Goal: Navigation & Orientation: Find specific page/section

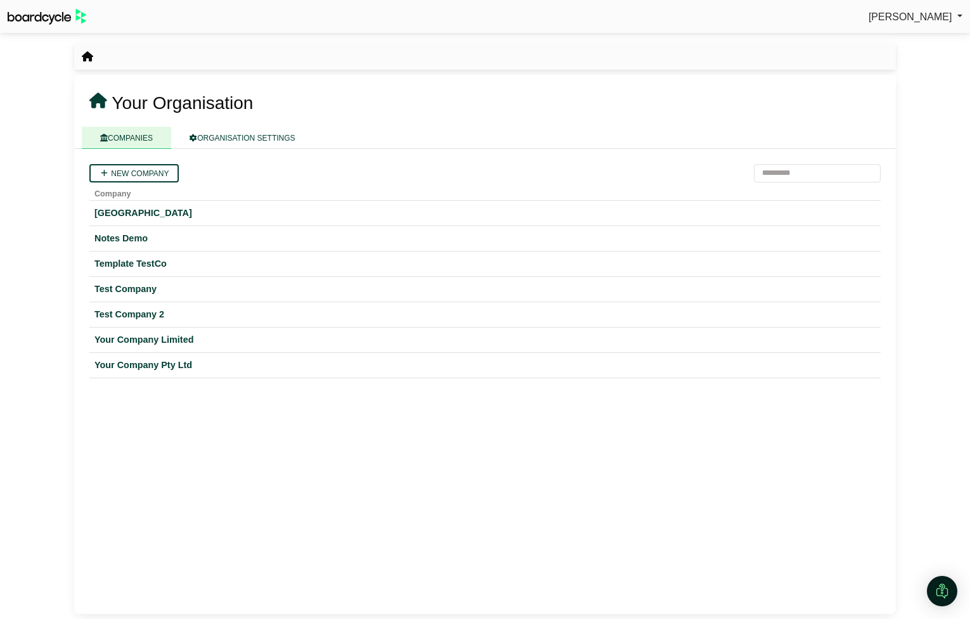
click at [903, 12] on span "[PERSON_NAME]" at bounding box center [910, 16] width 84 height 11
click at [899, 41] on link "Sign Out" at bounding box center [911, 38] width 101 height 24
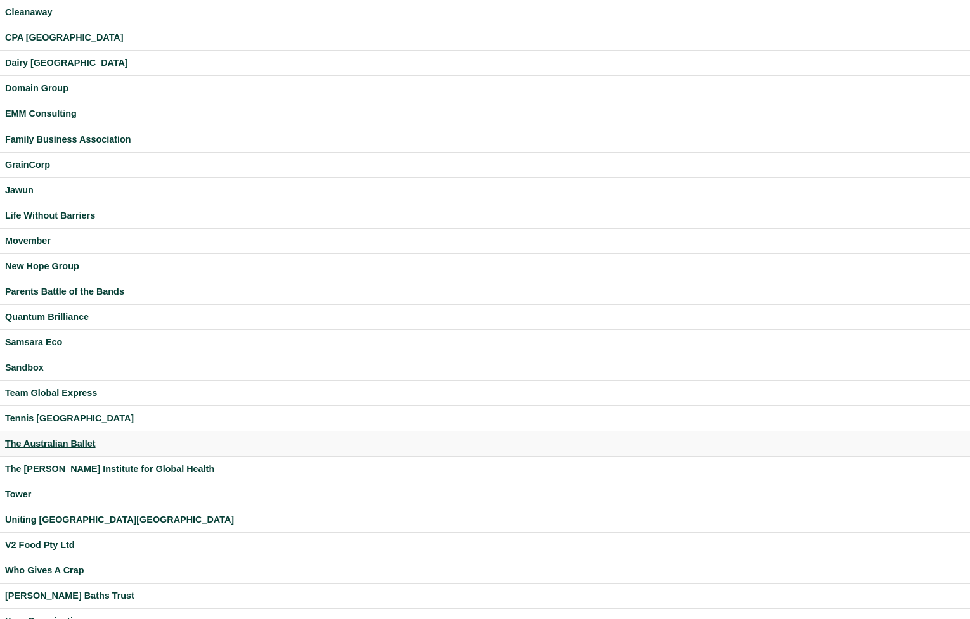
scroll to position [138, 0]
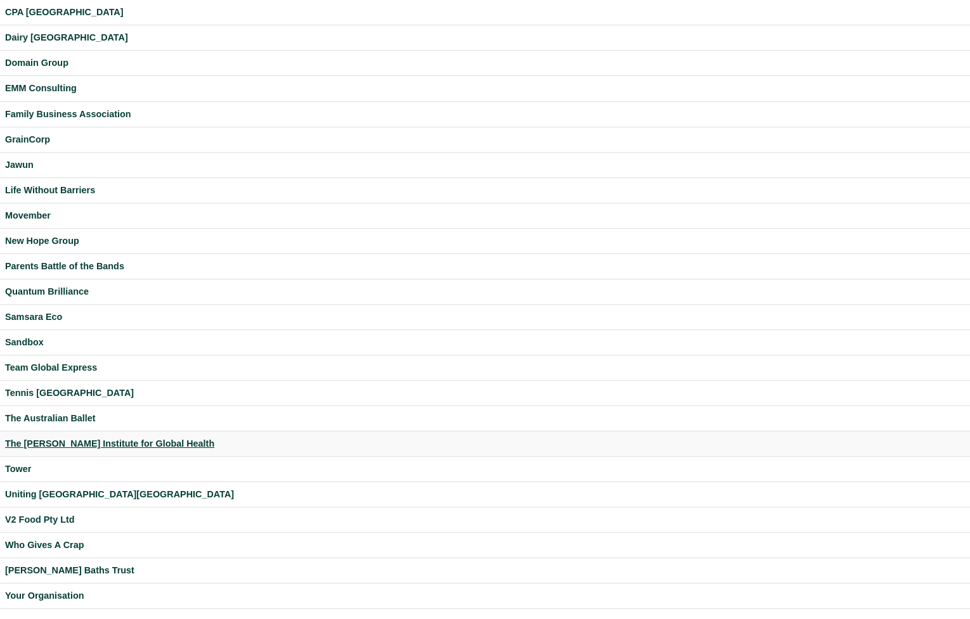
click at [57, 442] on div "The George Institute for Global Health" at bounding box center [485, 444] width 960 height 15
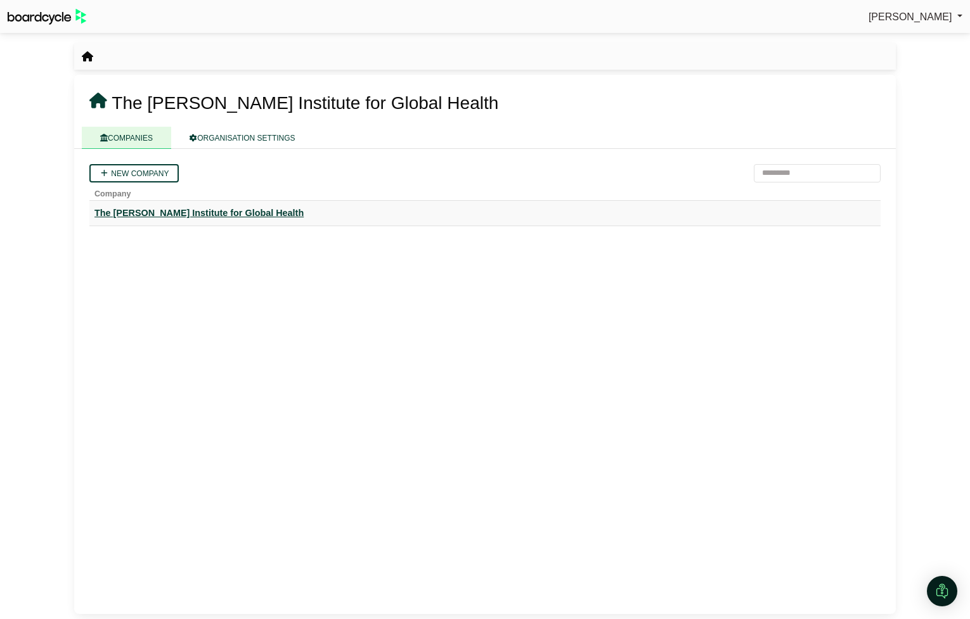
click at [182, 217] on div "The [PERSON_NAME] Institute for Global Health" at bounding box center [484, 213] width 781 height 15
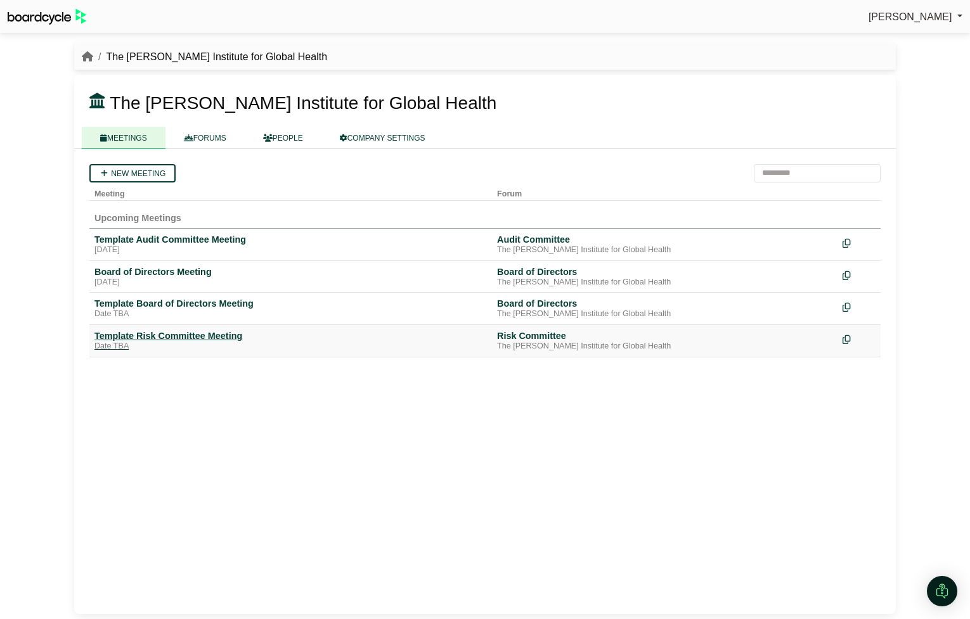
click at [184, 336] on div "Template Risk Committee Meeting" at bounding box center [290, 335] width 392 height 11
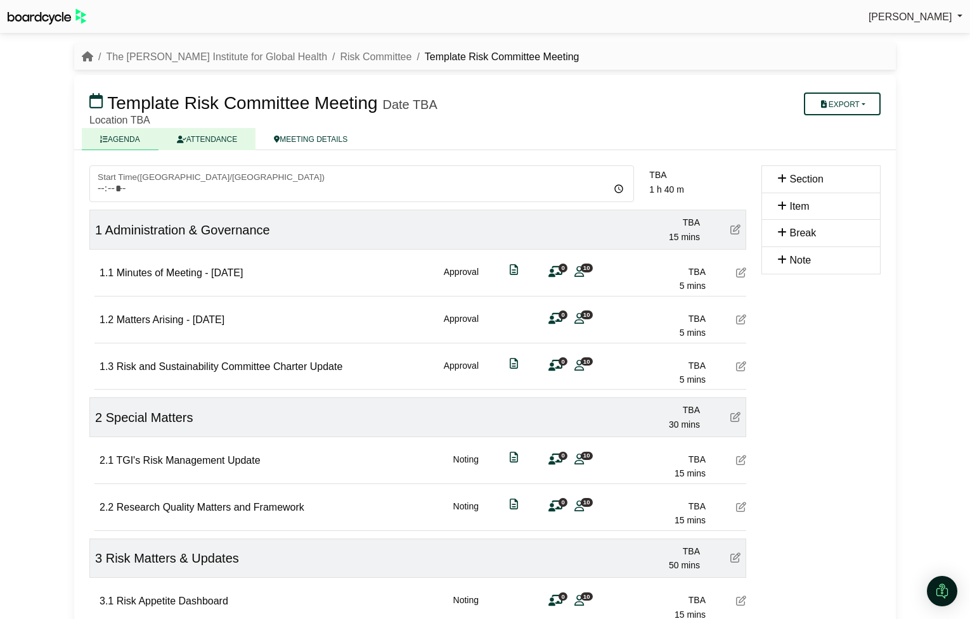
click at [219, 143] on link "ATTENDANCE" at bounding box center [206, 139] width 97 height 22
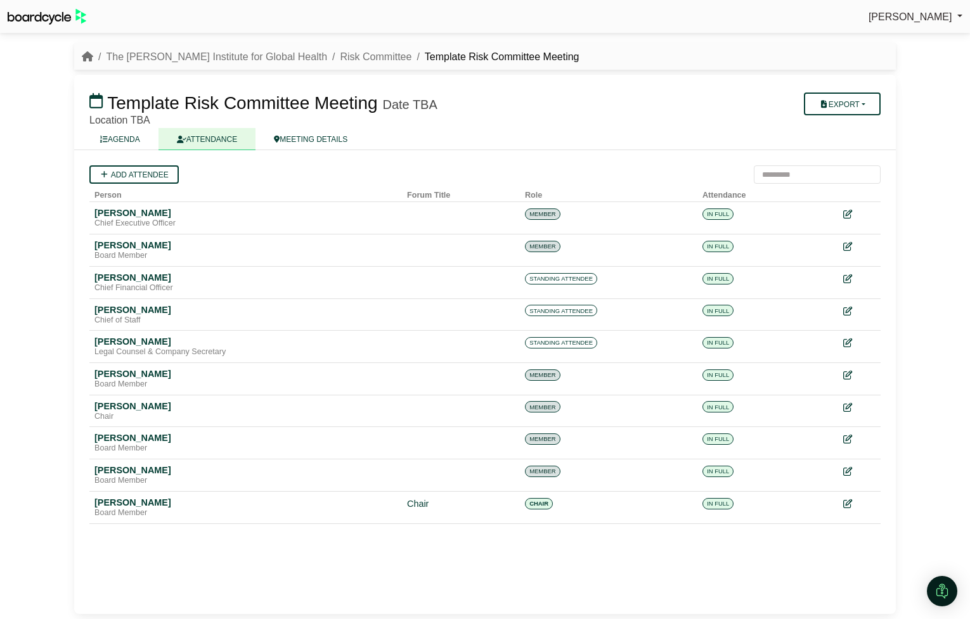
click at [174, 49] on li "The [PERSON_NAME] Institute for Global Health" at bounding box center [210, 57] width 234 height 16
click at [167, 56] on link "The [PERSON_NAME] Institute for Global Health" at bounding box center [216, 56] width 221 height 11
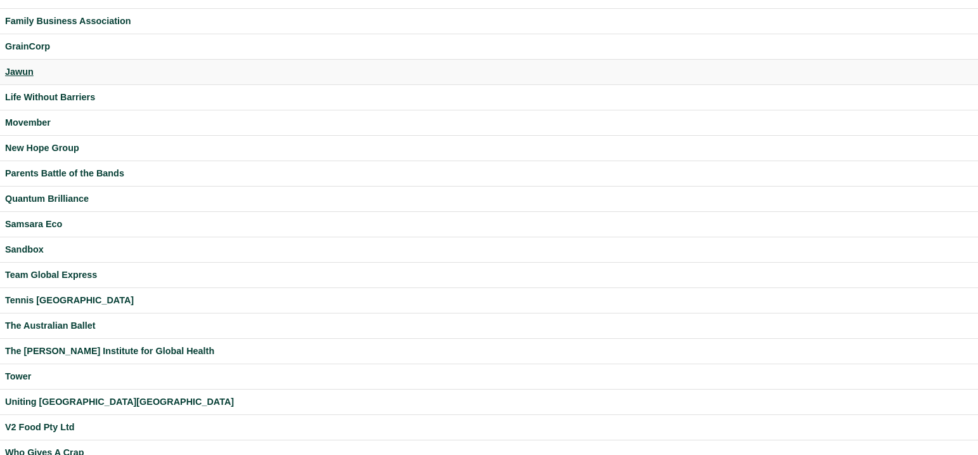
scroll to position [303, 0]
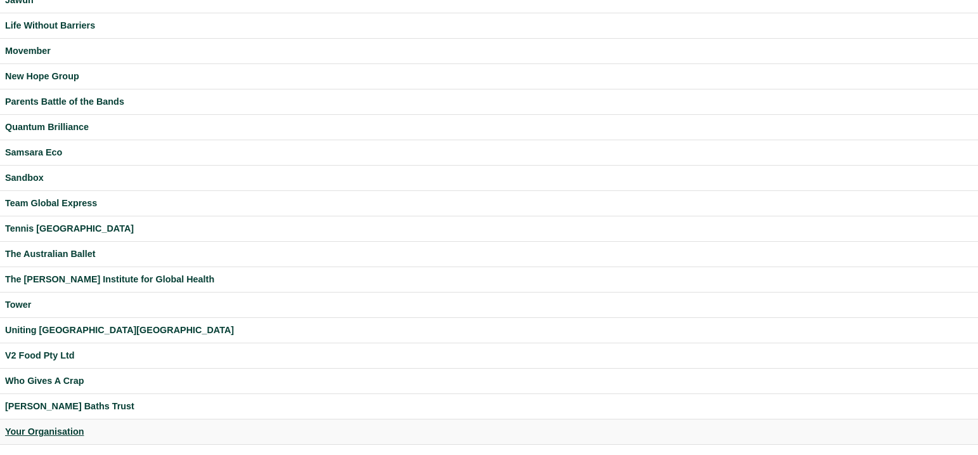
click at [55, 431] on div "Your Organisation" at bounding box center [489, 431] width 968 height 15
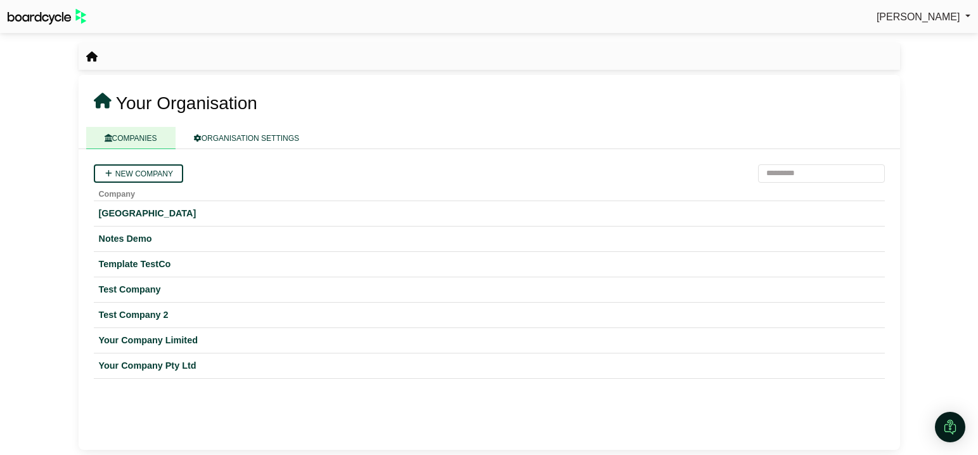
click at [925, 18] on span "[PERSON_NAME]" at bounding box center [919, 16] width 84 height 11
click at [920, 37] on link "Sign Out" at bounding box center [919, 38] width 101 height 24
click at [148, 339] on div "Your Company Limited" at bounding box center [489, 340] width 781 height 15
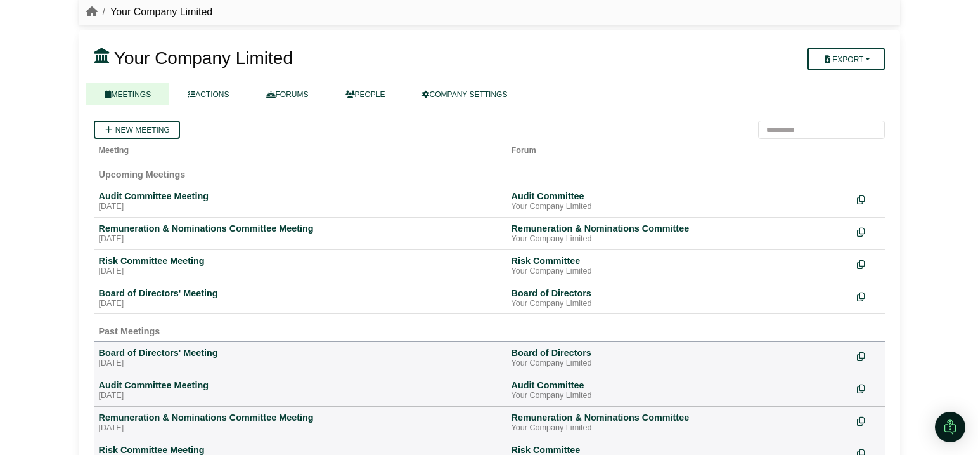
scroll to position [65, 0]
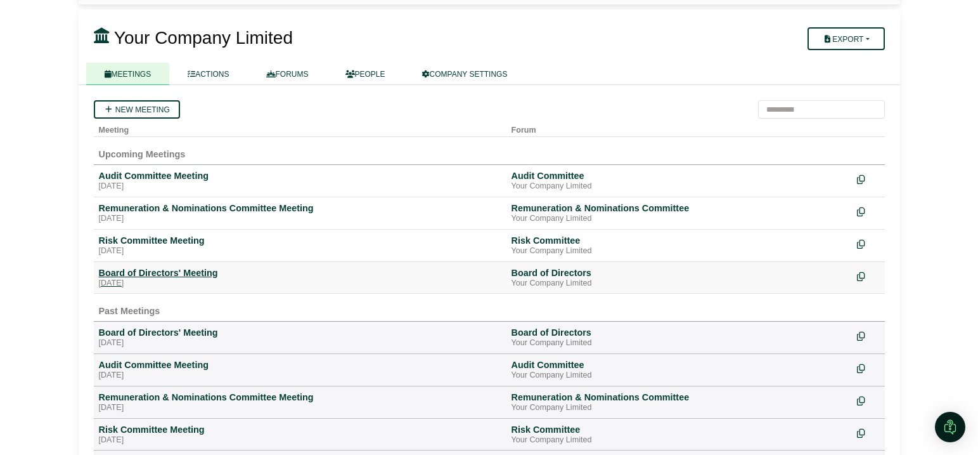
drag, startPoint x: 158, startPoint y: 274, endPoint x: 177, endPoint y: 276, distance: 19.7
click at [157, 274] on div "Board of Directors' Meeting" at bounding box center [300, 272] width 403 height 11
